Goal: Obtain resource: Obtain resource

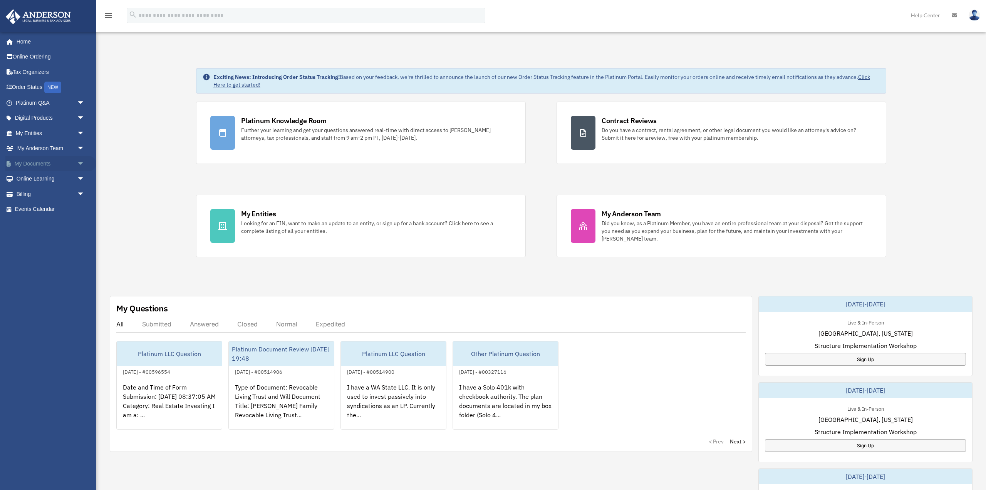
click at [20, 166] on link "My Documents arrow_drop_down" at bounding box center [50, 163] width 91 height 15
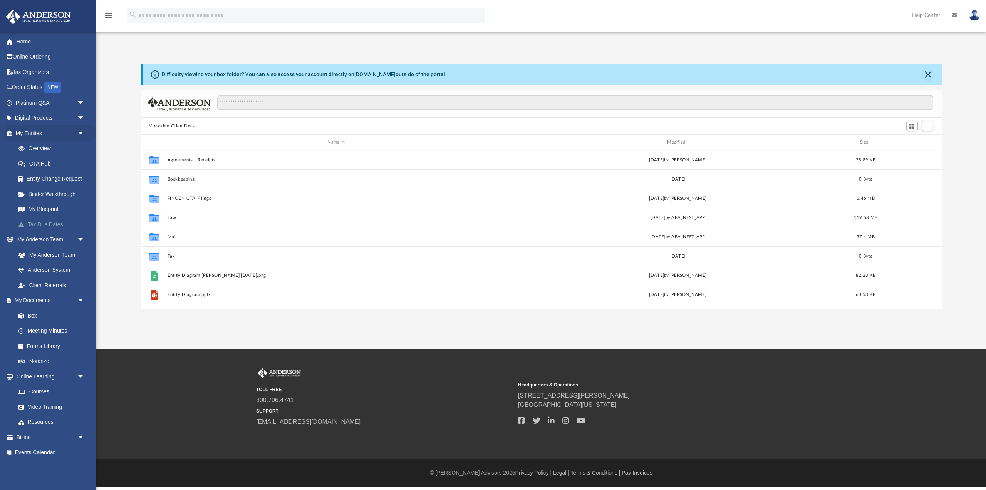
scroll to position [175, 801]
click at [52, 350] on link "Forms Library" at bounding box center [54, 346] width 86 height 15
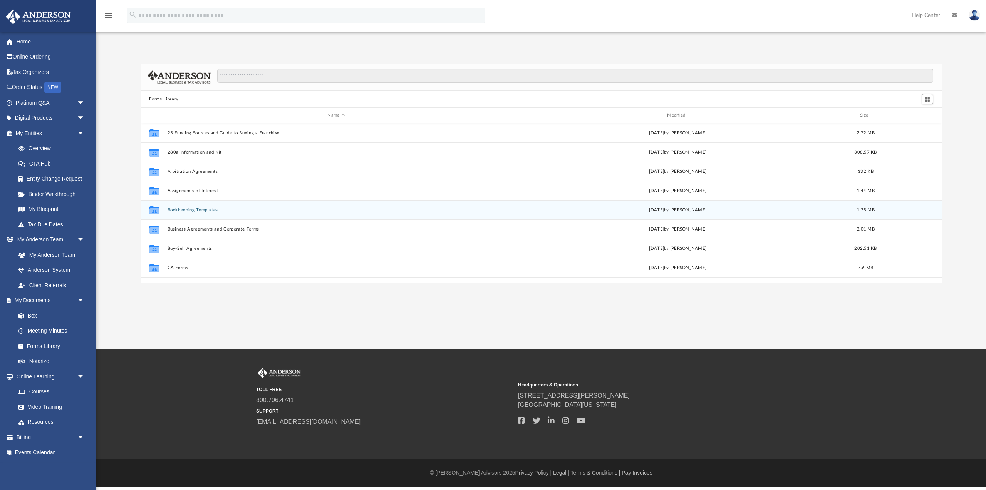
scroll to position [175, 801]
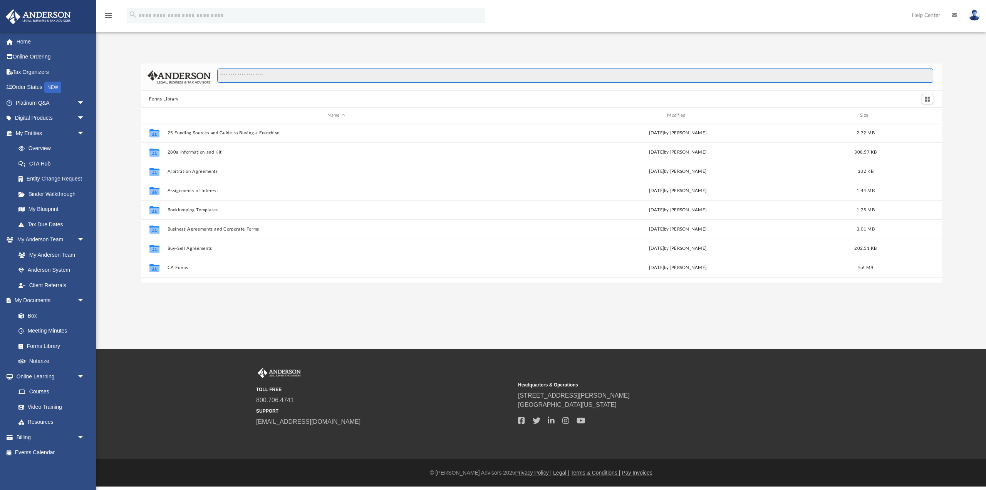
click at [267, 74] on input "Search files and folders" at bounding box center [575, 76] width 716 height 15
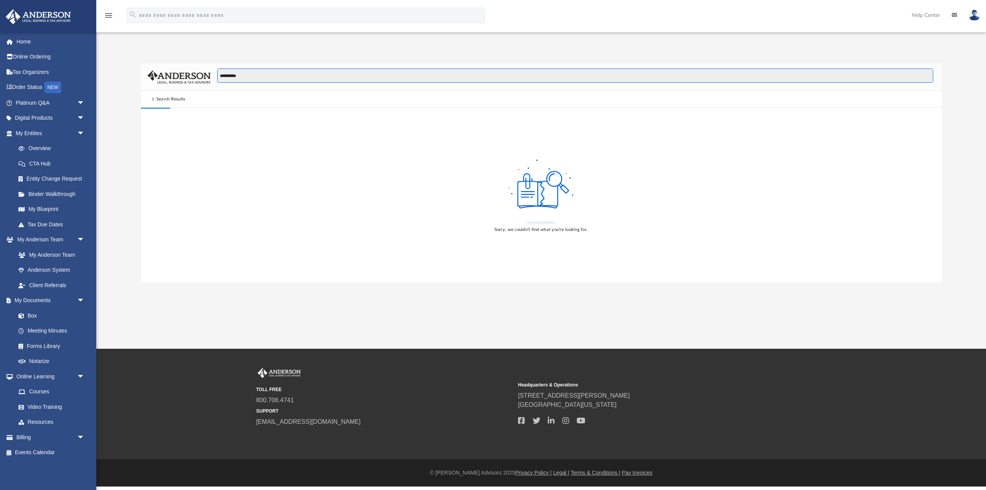
type input "**********"
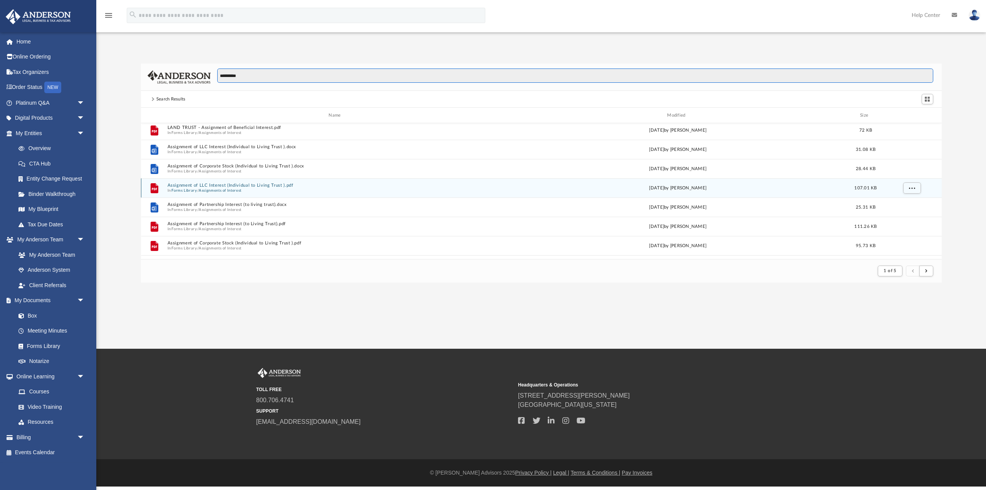
scroll to position [29, 0]
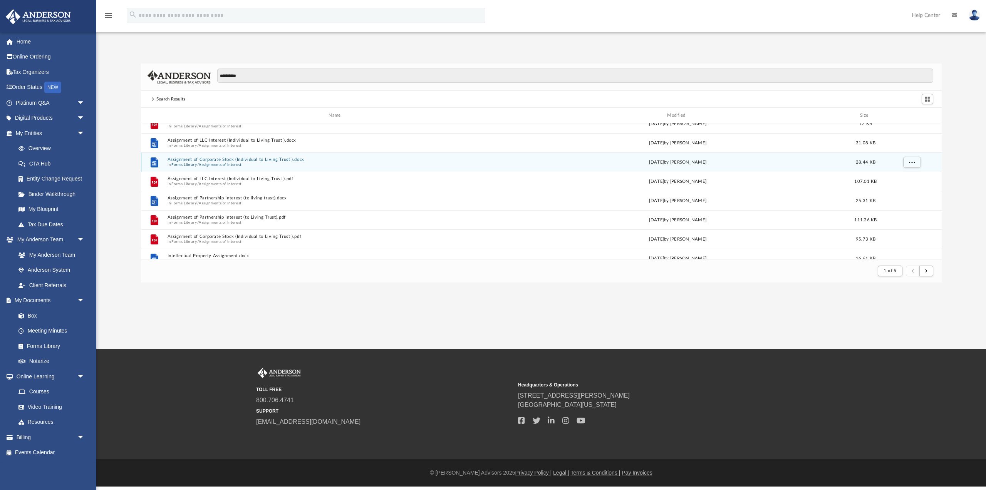
click at [268, 161] on button "Assignment of Corporate Stock (Individual to Living Trust ).docx" at bounding box center [336, 159] width 338 height 5
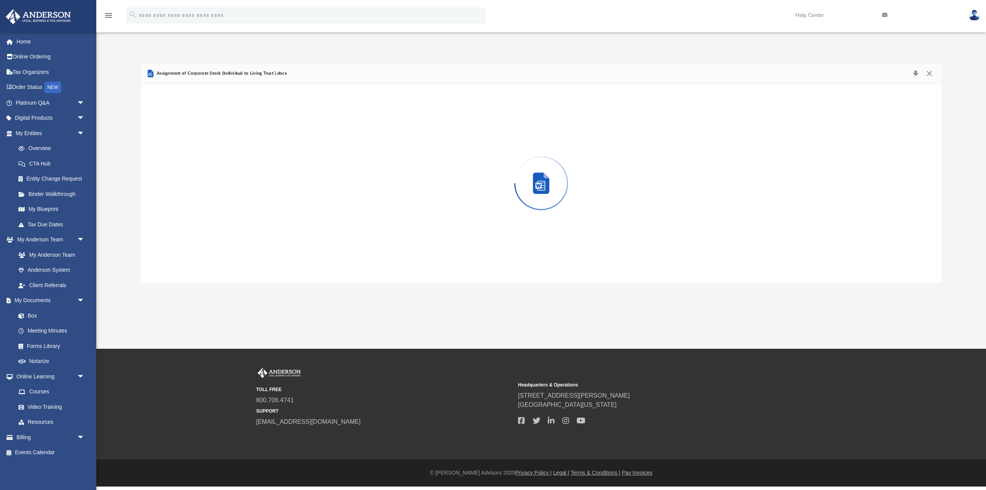
click at [268, 161] on div "Preview" at bounding box center [541, 183] width 801 height 199
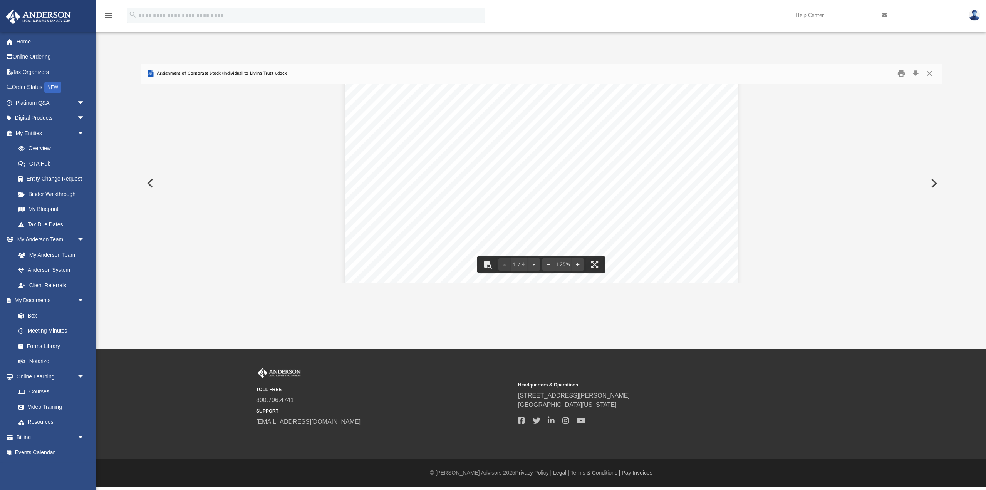
scroll to position [89, 0]
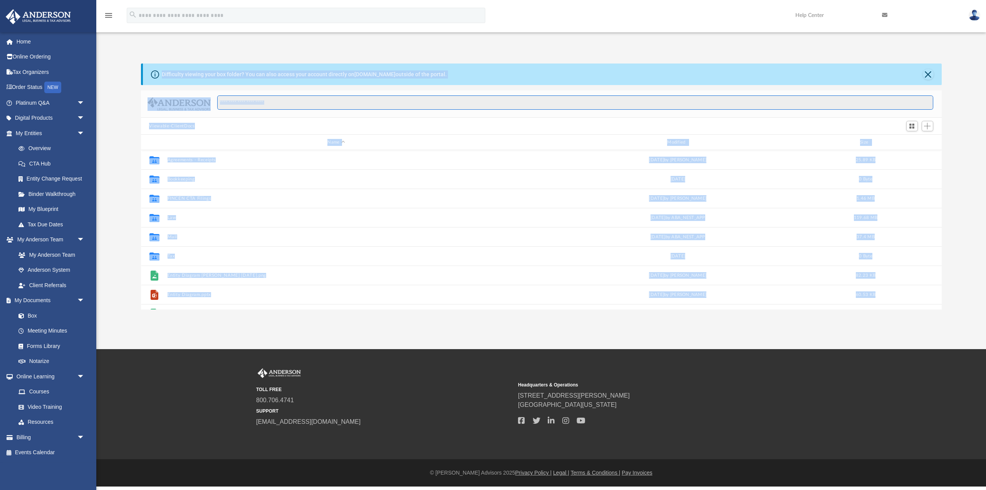
click at [264, 97] on input "Search files and folders" at bounding box center [575, 103] width 716 height 15
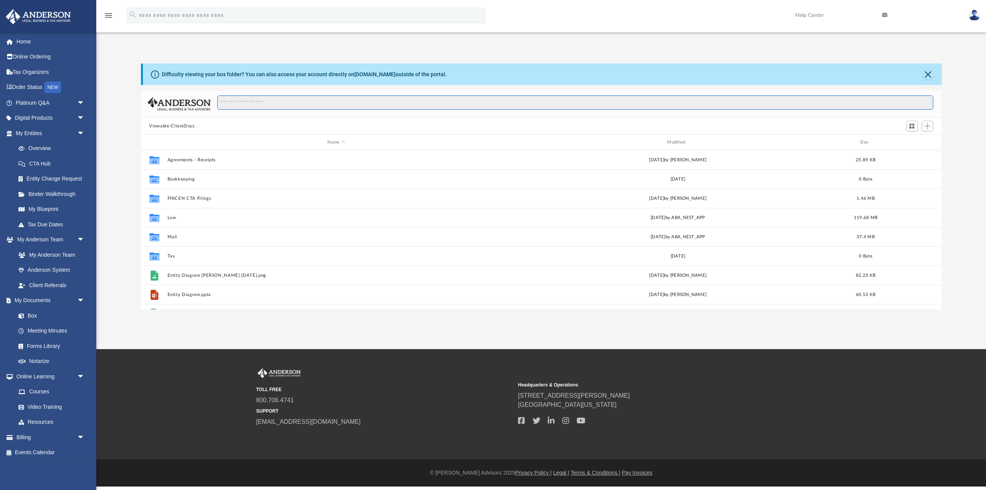
click at [259, 102] on input "Search files and folders" at bounding box center [575, 103] width 716 height 15
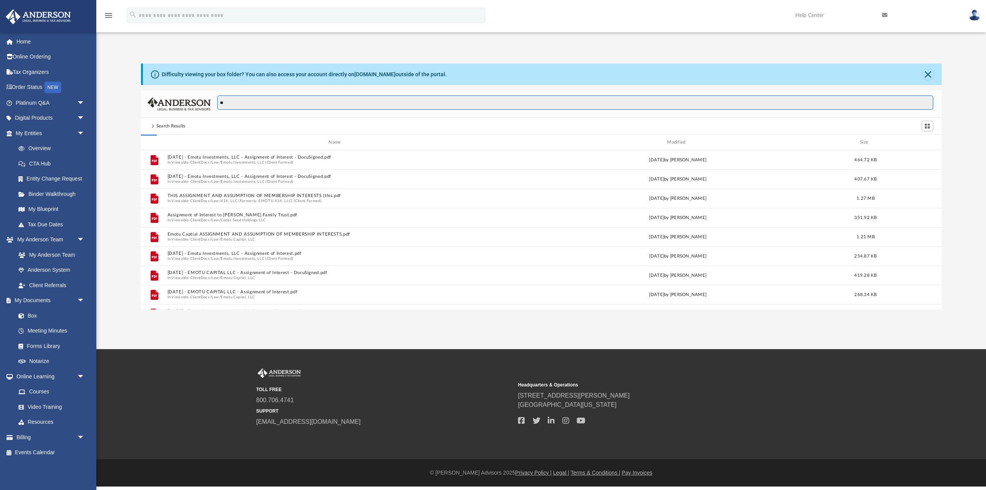
type input "*"
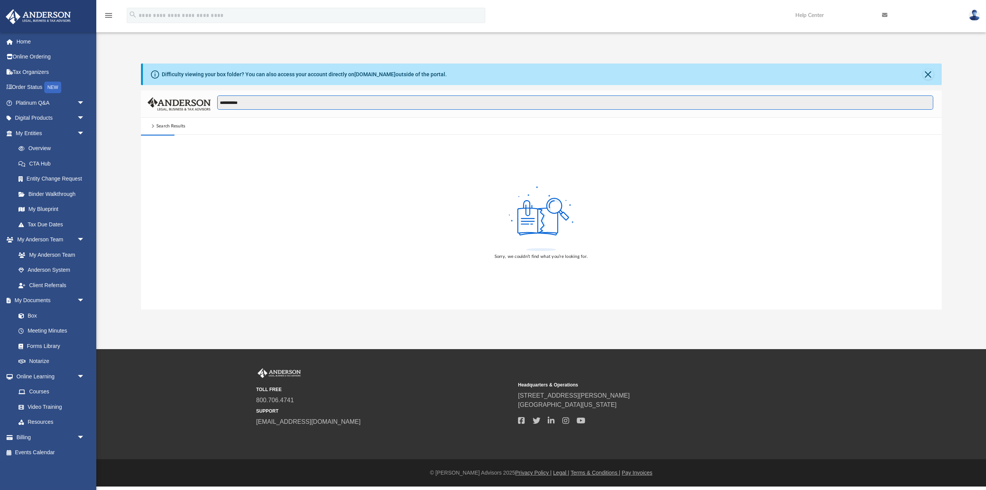
type input "**********"
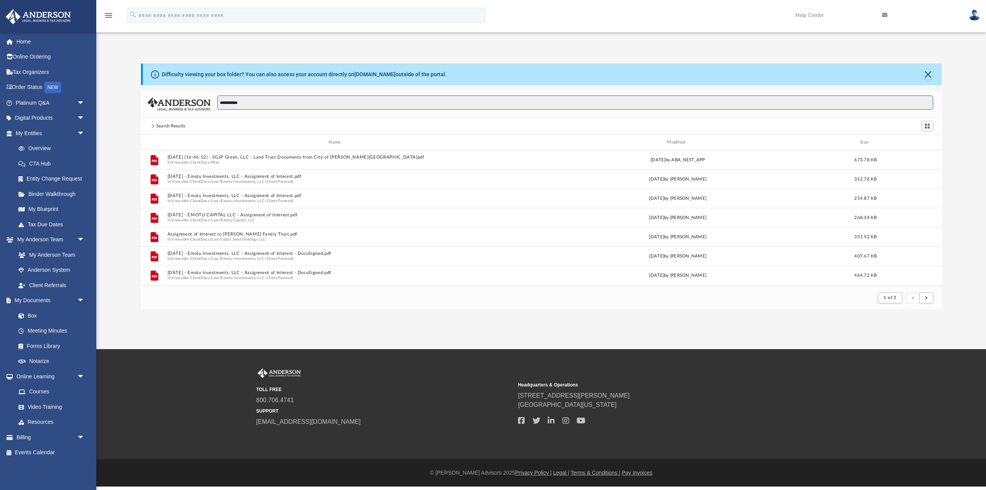
scroll to position [151, 801]
click at [45, 344] on link "Forms Library" at bounding box center [54, 346] width 86 height 15
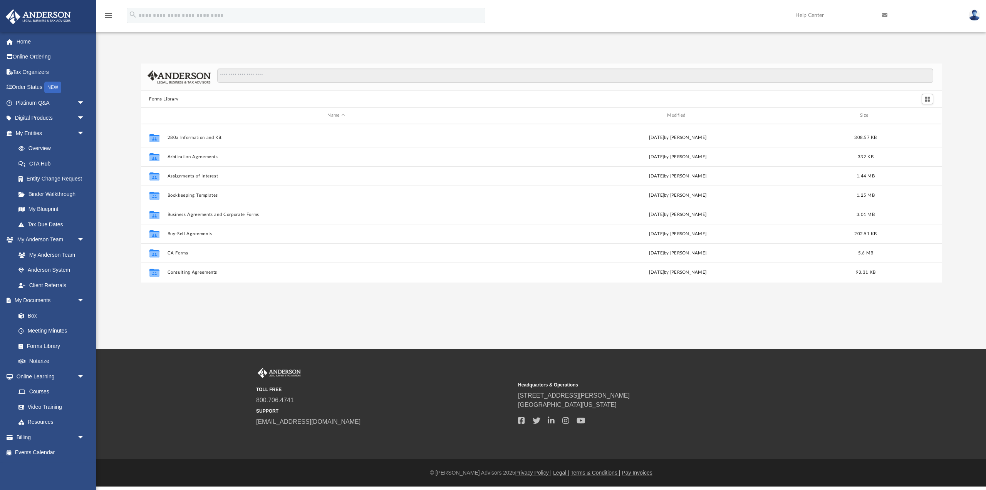
scroll to position [15, 0]
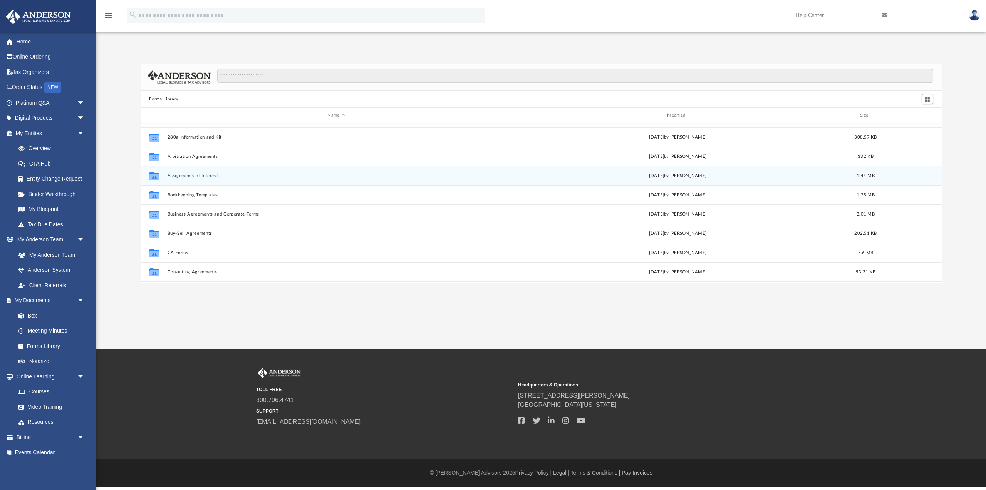
click at [214, 179] on div "Collaborated Folder Assignments of Interest [DATE] by [PERSON_NAME] 1.44 MB" at bounding box center [541, 175] width 801 height 19
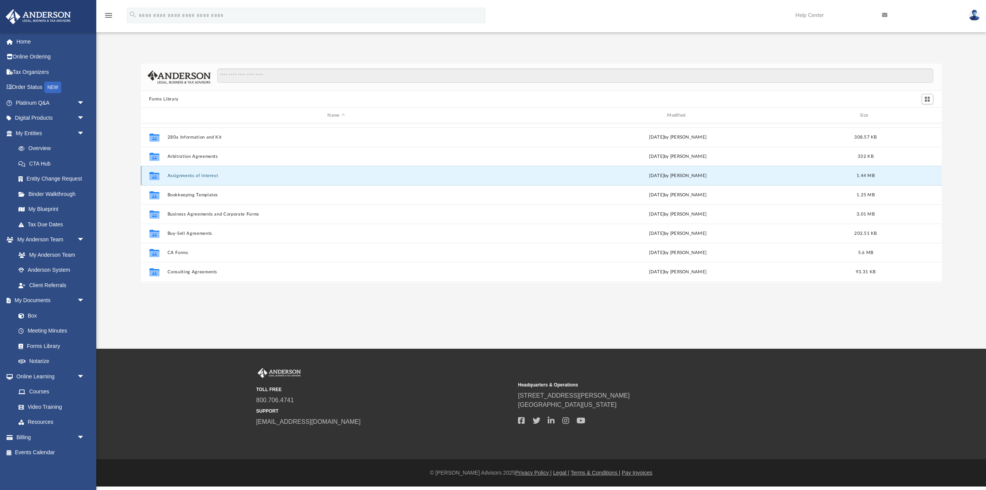
click at [214, 179] on div "Collaborated Folder Assignments of Interest [DATE] by [PERSON_NAME] 1.44 MB" at bounding box center [541, 175] width 801 height 19
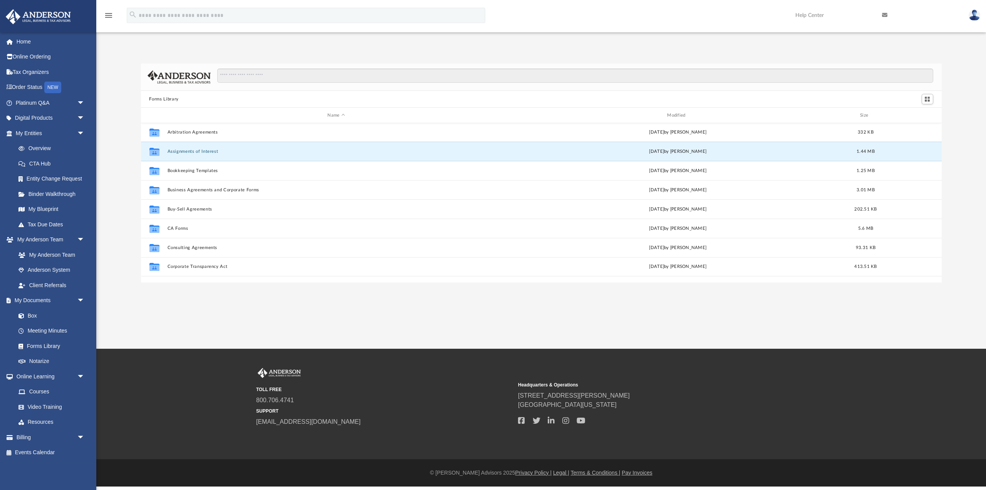
scroll to position [0, 0]
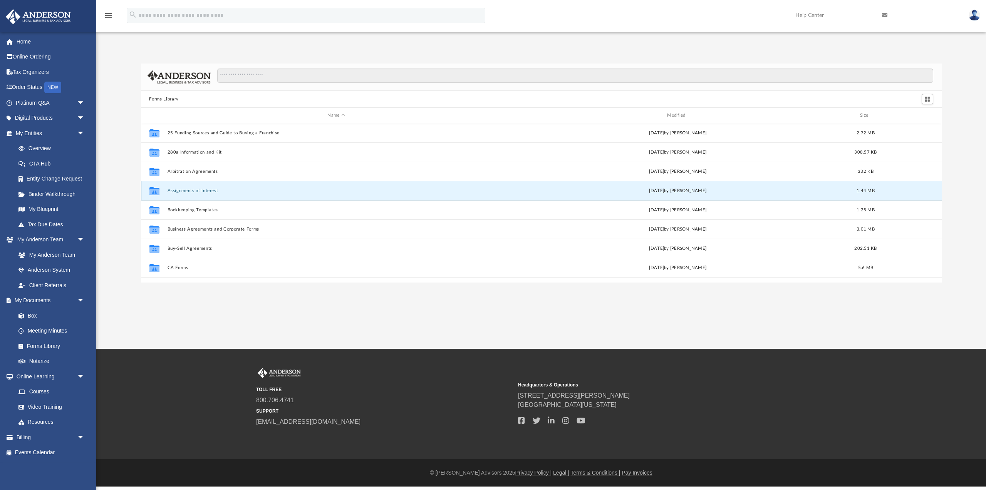
click at [201, 192] on button "Assignments of Interest" at bounding box center [336, 190] width 338 height 5
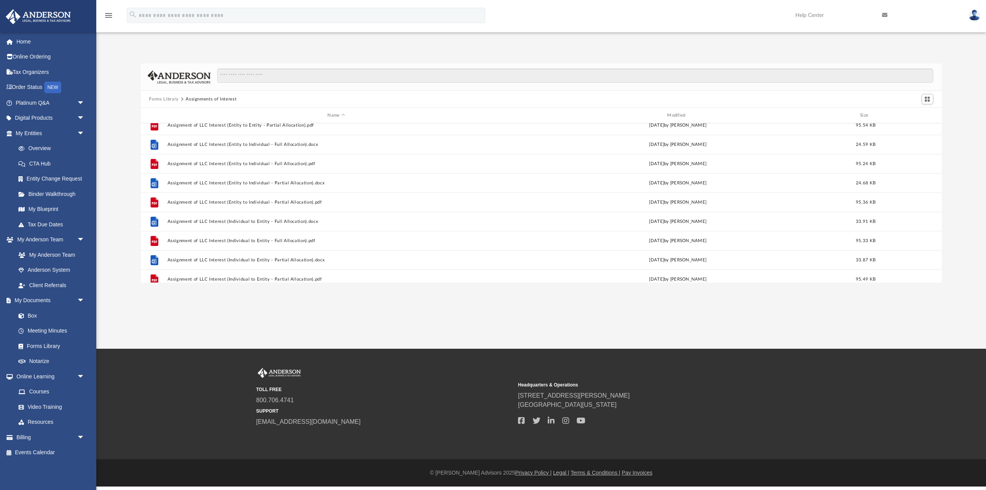
scroll to position [128, 0]
